Goal: Transaction & Acquisition: Subscribe to service/newsletter

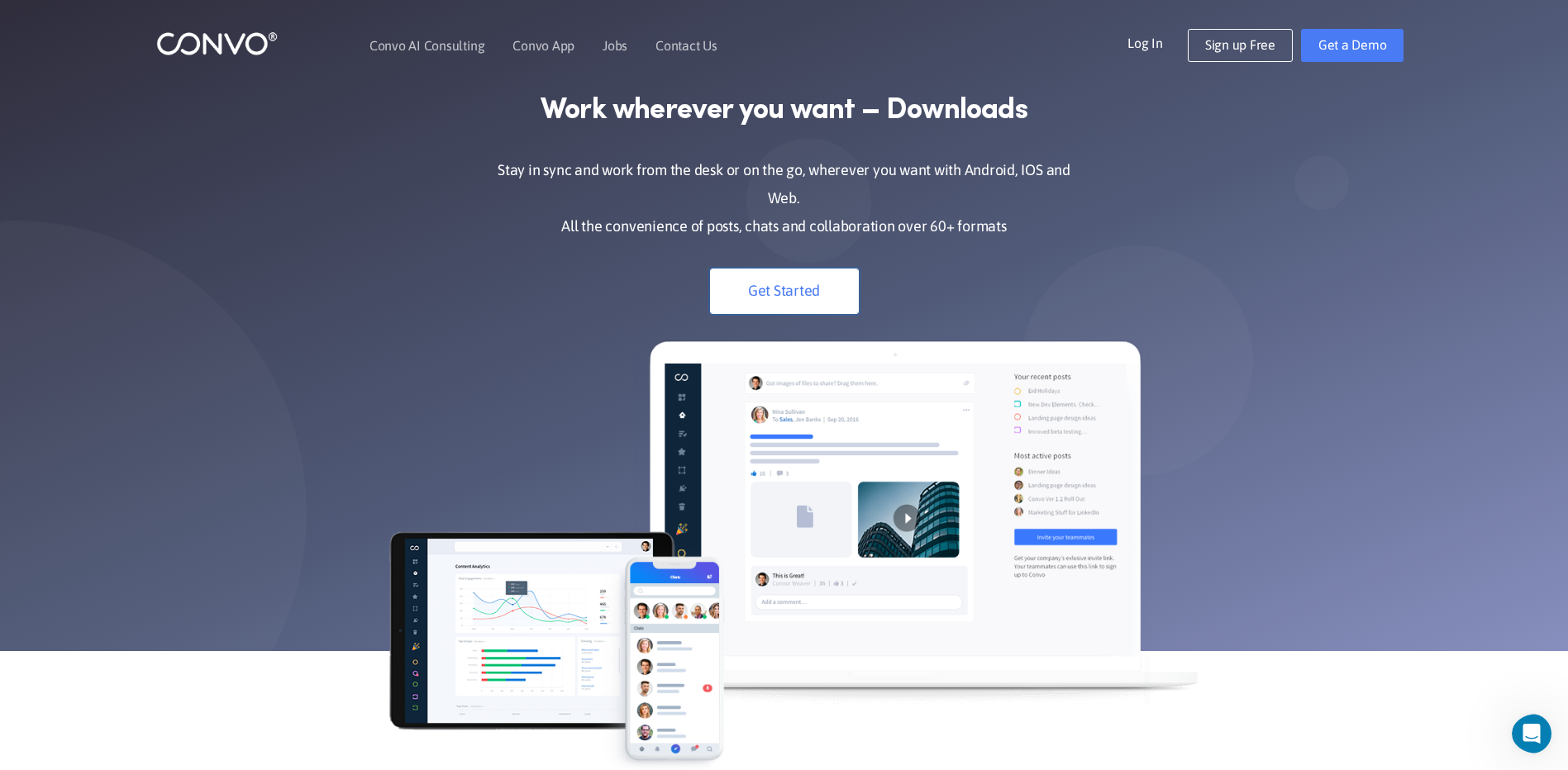
click at [805, 283] on link "Get Started" at bounding box center [785, 291] width 149 height 46
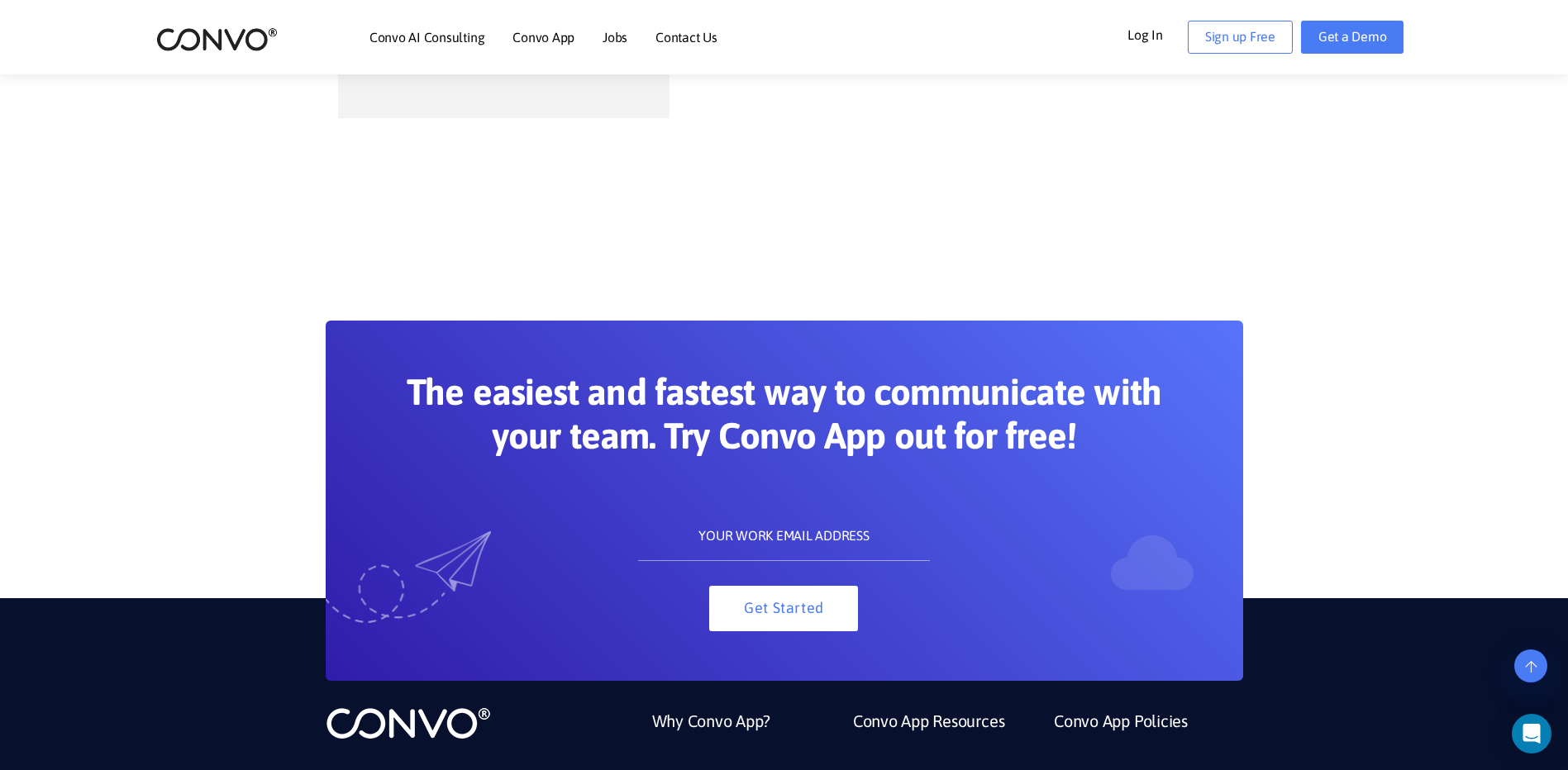
scroll to position [991, 0]
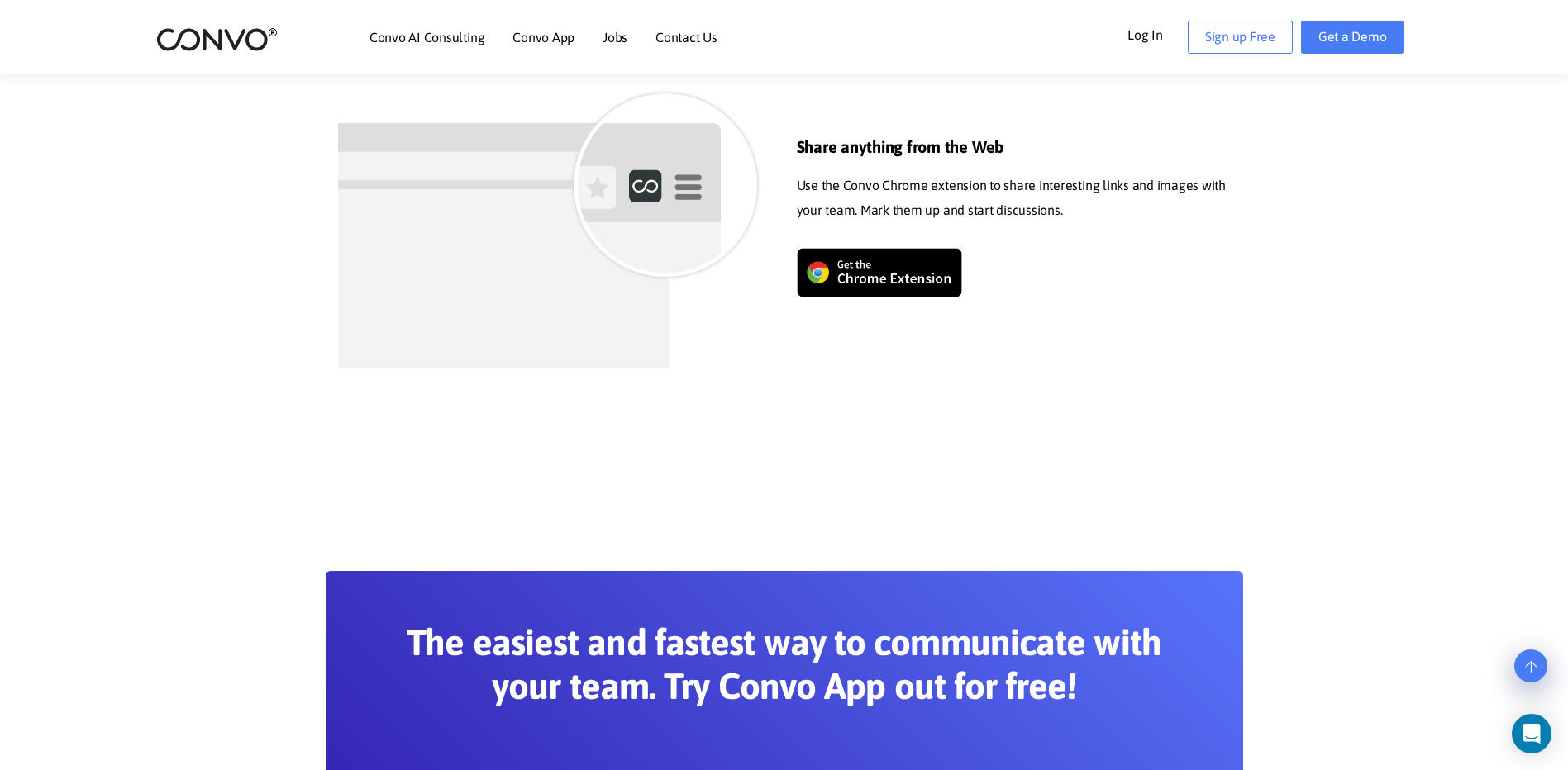
click at [896, 273] on img at bounding box center [879, 273] width 165 height 49
